Goal: Find specific page/section: Find specific page/section

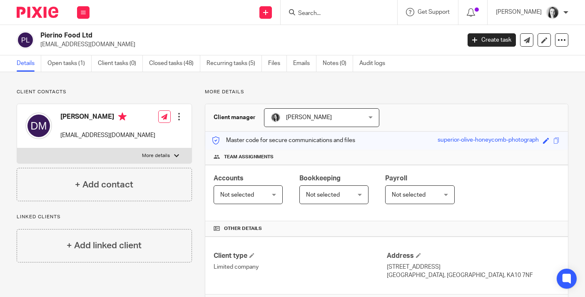
click at [299, 17] on div at bounding box center [339, 12] width 117 height 25
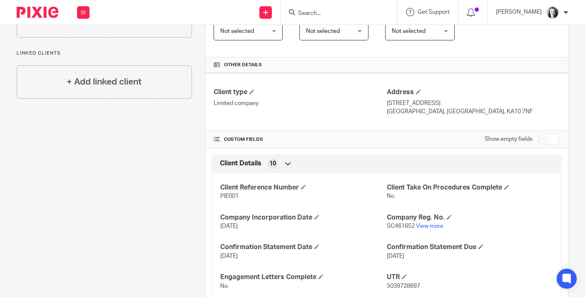
click at [301, 10] on input "Search" at bounding box center [334, 13] width 75 height 7
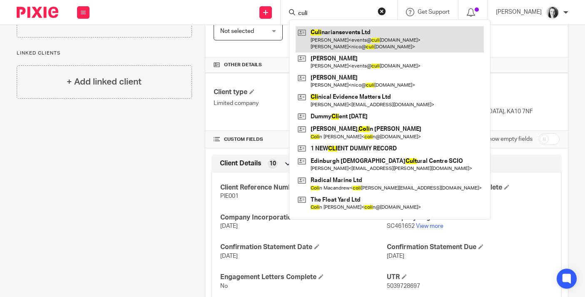
type input "culi"
click at [315, 32] on link at bounding box center [390, 39] width 188 height 26
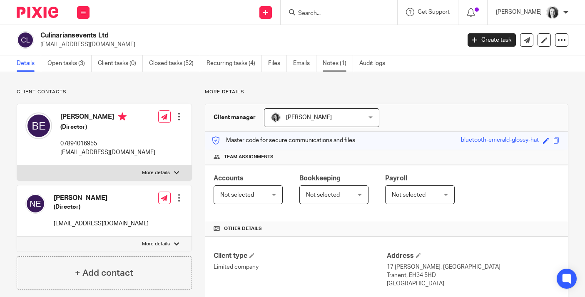
click at [332, 61] on link "Notes (1)" at bounding box center [338, 63] width 30 height 16
